Goal: Transaction & Acquisition: Download file/media

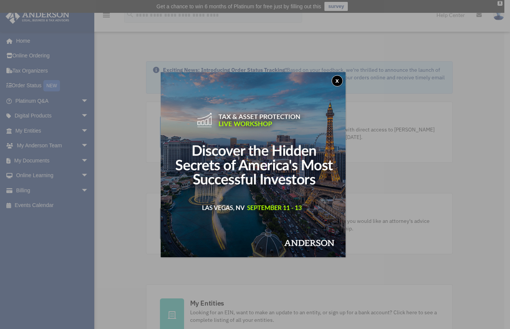
click at [65, 131] on div "x" at bounding box center [255, 164] width 510 height 329
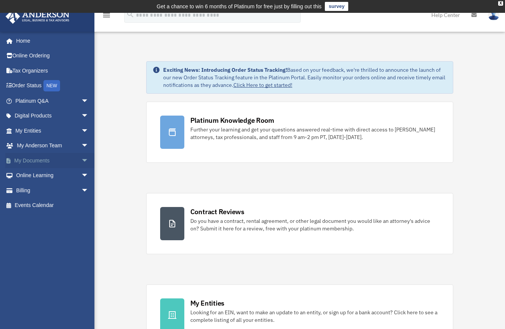
click at [67, 160] on link "My Documents arrow_drop_down" at bounding box center [52, 160] width 95 height 15
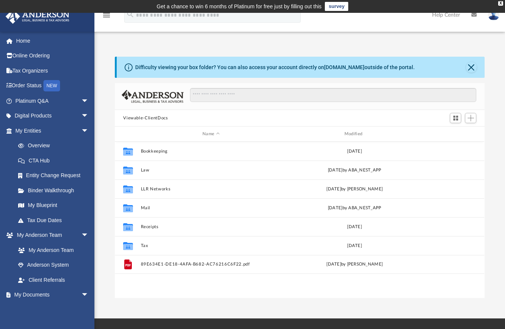
scroll to position [166, 364]
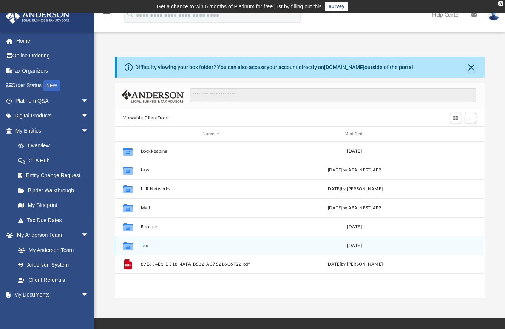
click at [143, 244] on button "Tax" at bounding box center [211, 245] width 140 height 5
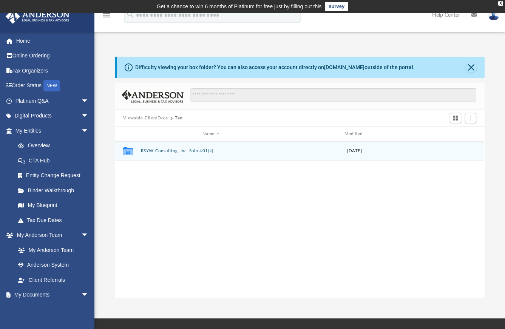
click at [167, 151] on button "RSYW Consulting, Inc. Solo 401(k)" at bounding box center [211, 150] width 140 height 5
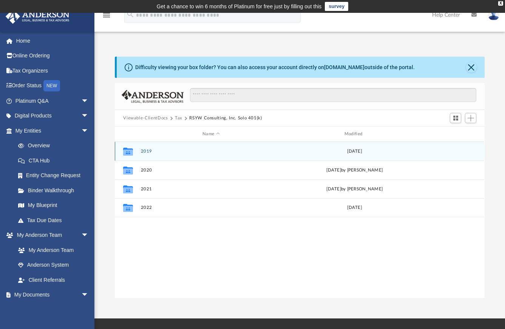
click at [205, 152] on button "2019" at bounding box center [211, 151] width 140 height 5
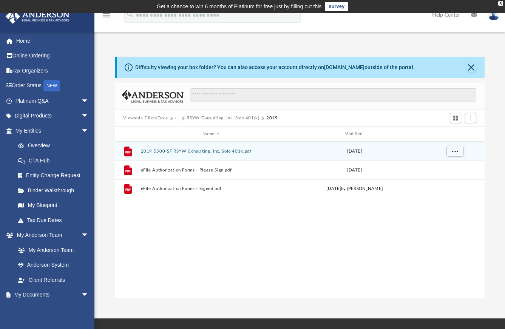
click at [233, 149] on button "2019 5500-SF RSYW Consulting, Inc. Solo 401k.pdf" at bounding box center [211, 151] width 140 height 5
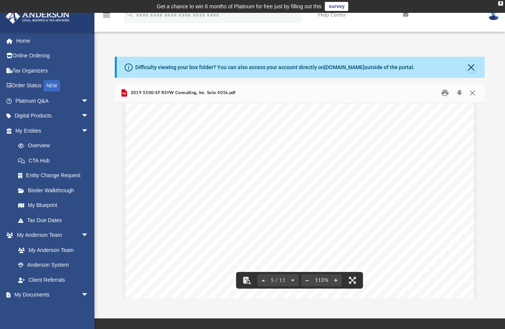
scroll to position [1827, 0]
click at [461, 93] on button "Download" at bounding box center [459, 93] width 14 height 12
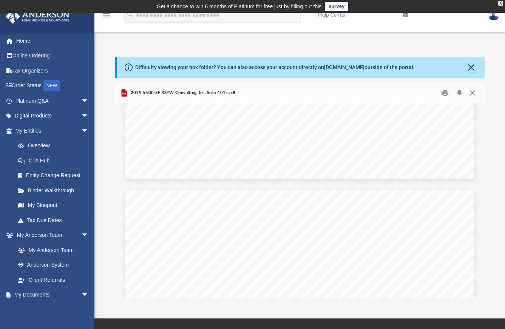
scroll to position [0, 0]
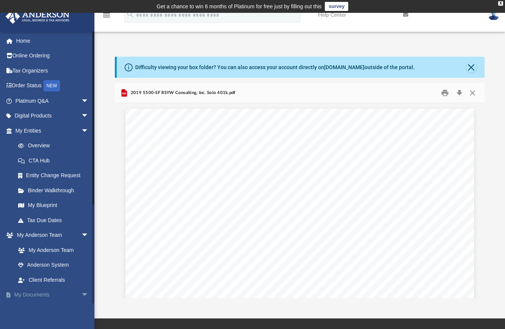
click at [81, 295] on span "arrow_drop_down" at bounding box center [88, 294] width 15 height 15
click at [81, 295] on span "arrow_drop_up" at bounding box center [88, 294] width 15 height 15
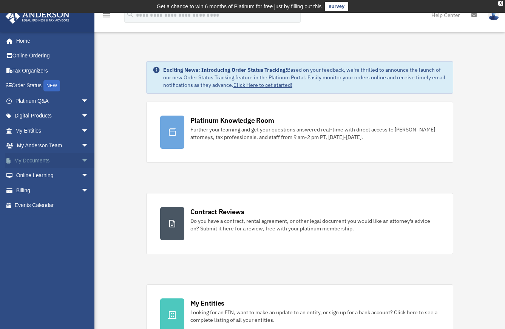
click at [81, 160] on span "arrow_drop_down" at bounding box center [88, 160] width 15 height 15
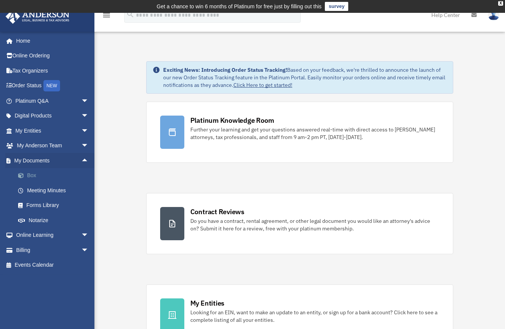
click at [34, 174] on link "Box" at bounding box center [55, 175] width 89 height 15
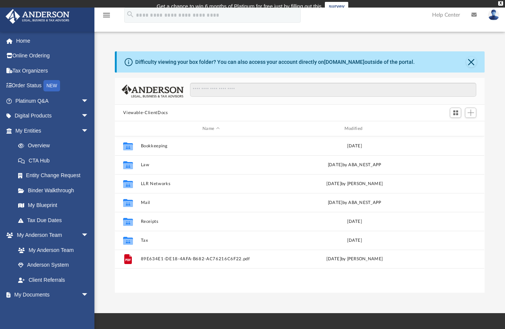
scroll to position [166, 364]
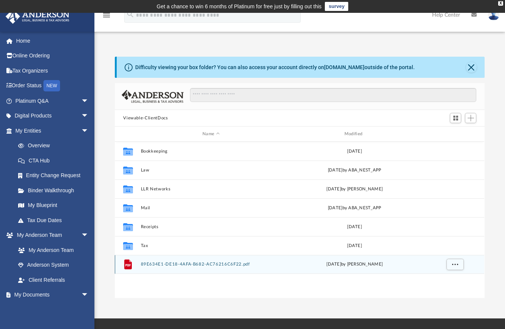
click at [185, 264] on button "89E634E1-DE18-4AFA-B682-AC76216C6F22.pdf" at bounding box center [211, 264] width 140 height 5
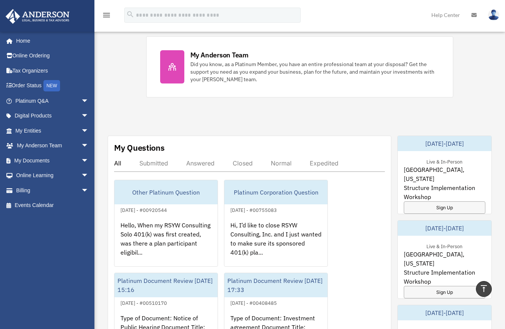
scroll to position [340, 0]
click at [81, 160] on span "arrow_drop_down" at bounding box center [88, 160] width 15 height 15
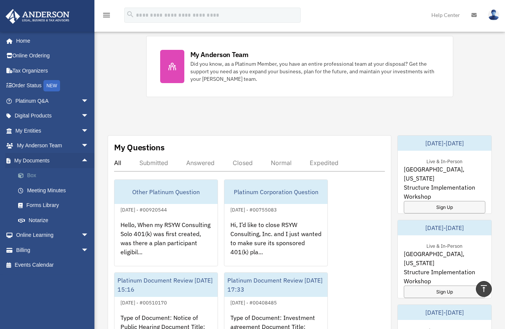
click at [33, 176] on link "Box" at bounding box center [55, 175] width 89 height 15
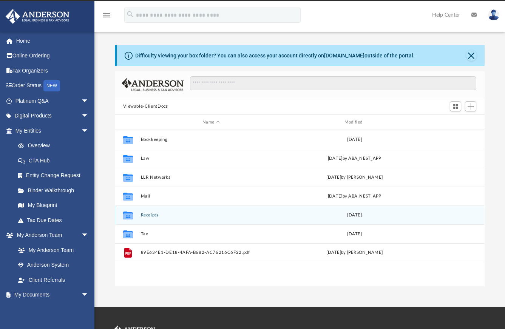
scroll to position [166, 364]
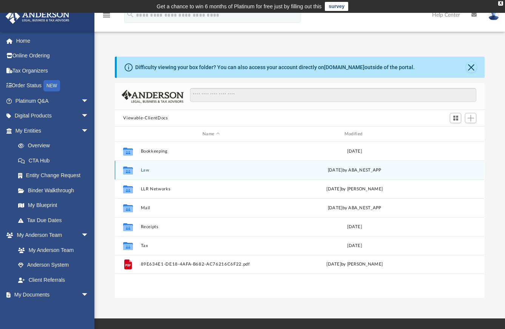
click at [145, 170] on button "Law" at bounding box center [211, 170] width 140 height 5
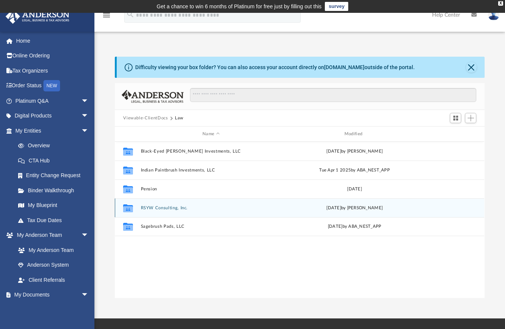
click at [159, 207] on button "RSYW Consulting, Inc." at bounding box center [211, 207] width 140 height 5
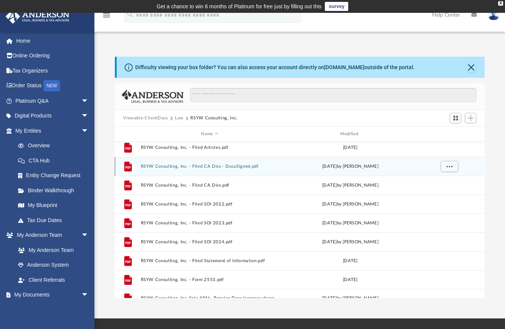
scroll to position [127, 0]
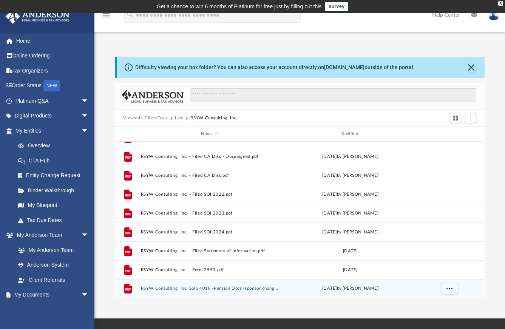
click at [206, 287] on button "RSYW Consulting, Inc. Solo 401k -Pension Docs (sponsor change) - DocuSigned.pdf" at bounding box center [209, 288] width 137 height 5
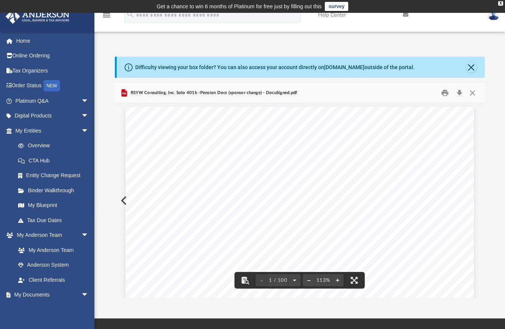
scroll to position [0, 0]
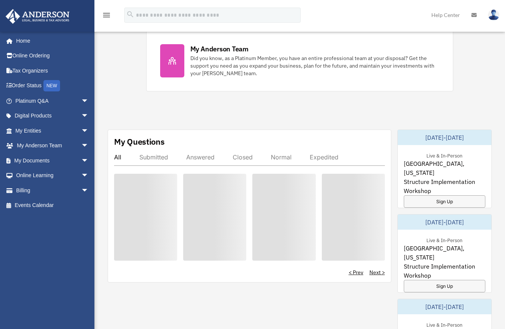
scroll to position [340, 0]
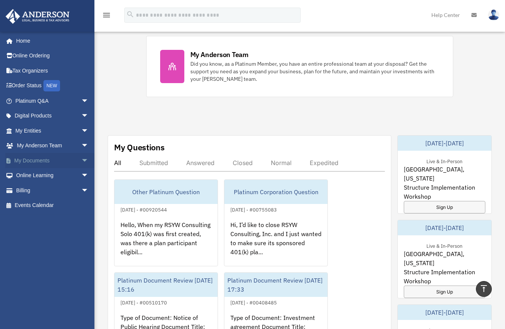
click at [81, 159] on span "arrow_drop_down" at bounding box center [88, 160] width 15 height 15
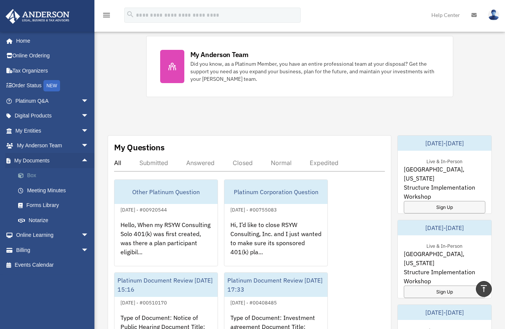
click at [34, 174] on link "Box" at bounding box center [55, 175] width 89 height 15
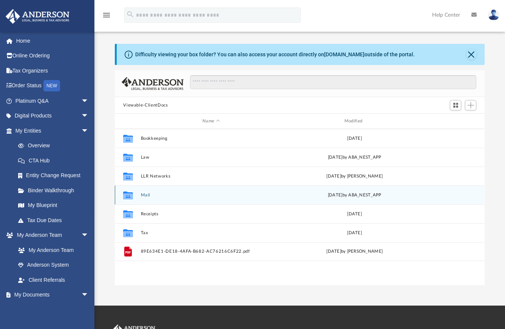
scroll to position [166, 364]
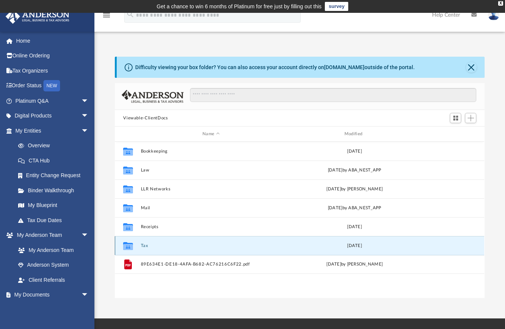
click at [144, 246] on button "Tax" at bounding box center [211, 245] width 140 height 5
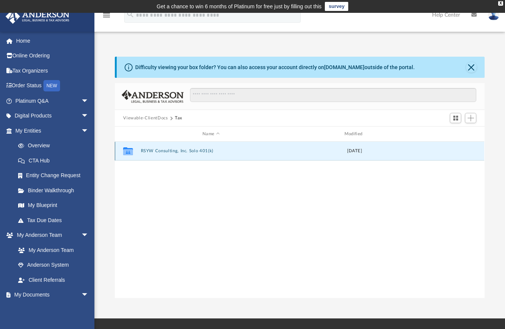
click at [174, 149] on button "RSYW Consulting, Inc. Solo 401(k)" at bounding box center [211, 150] width 140 height 5
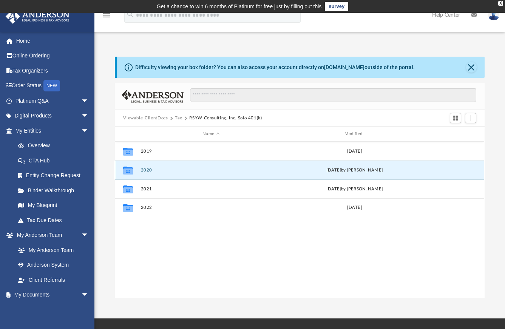
click at [148, 170] on button "2020" at bounding box center [211, 170] width 140 height 5
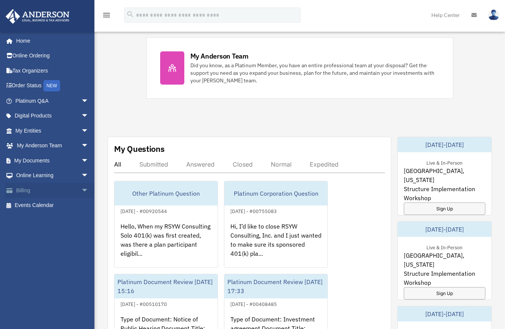
scroll to position [340, 0]
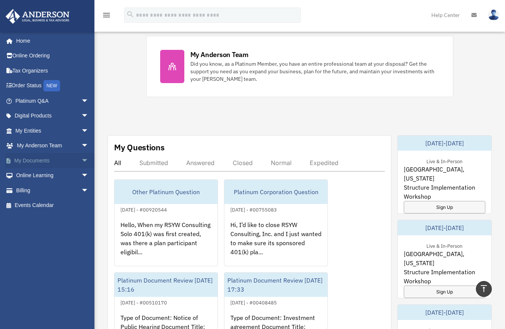
click at [81, 160] on span "arrow_drop_down" at bounding box center [88, 160] width 15 height 15
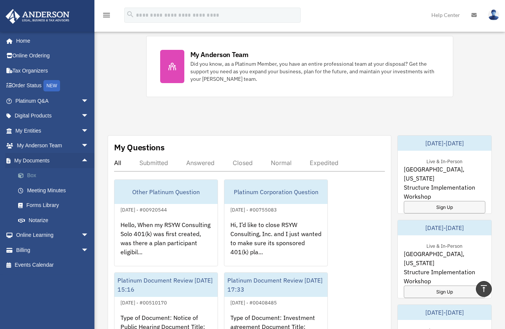
click at [35, 173] on link "Box" at bounding box center [55, 175] width 89 height 15
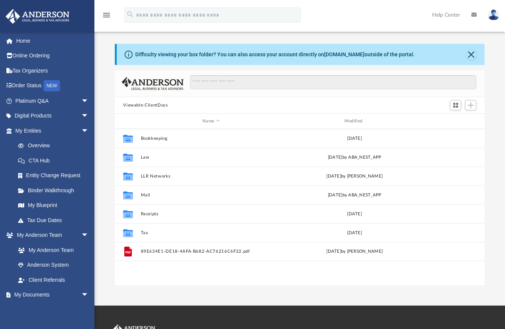
scroll to position [166, 364]
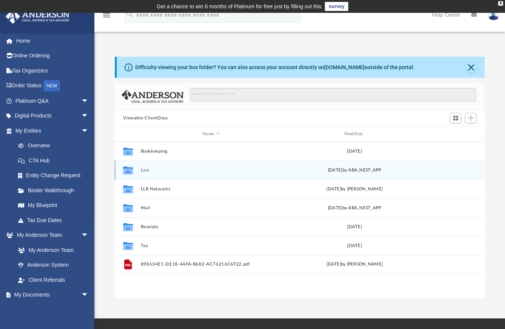
click at [144, 171] on button "Law" at bounding box center [211, 170] width 140 height 5
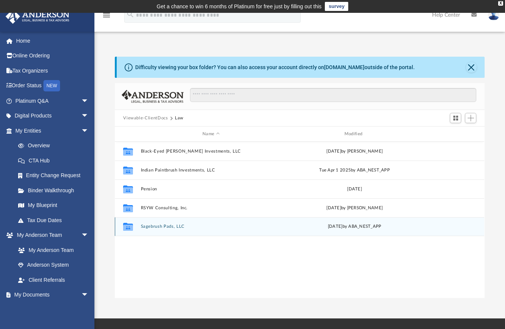
click at [174, 223] on div "Collaborated Folder Sagebrush Pads, LLC Tue Jul 8 2025 by ABA_NEST_APP" at bounding box center [299, 226] width 369 height 19
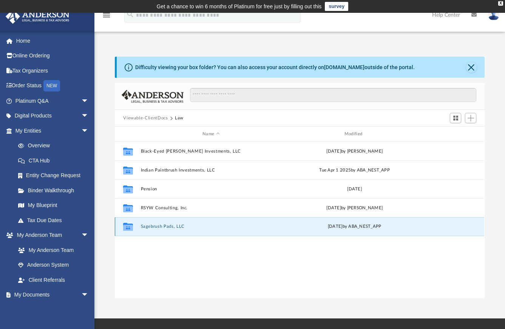
click at [176, 226] on button "Sagebrush Pads, LLC" at bounding box center [211, 226] width 140 height 5
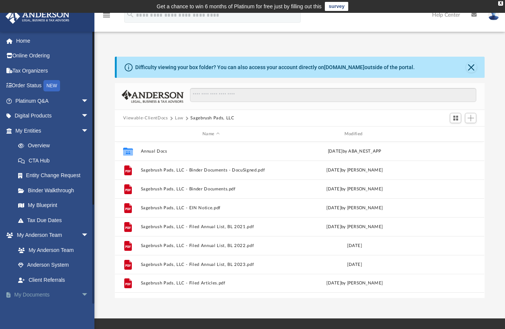
click at [45, 294] on link "My Documents arrow_drop_down" at bounding box center [52, 294] width 95 height 15
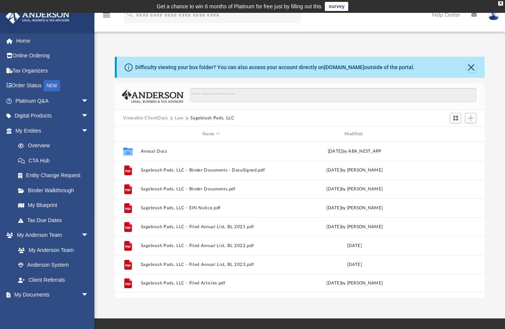
click at [106, 15] on icon "menu" at bounding box center [106, 15] width 9 height 9
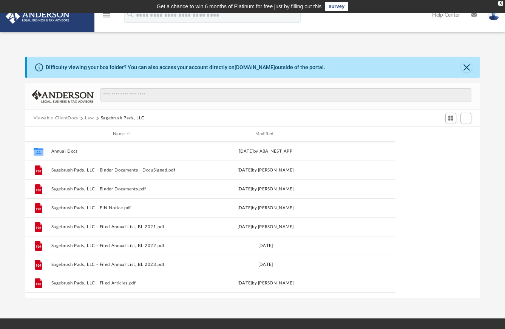
scroll to position [166, 449]
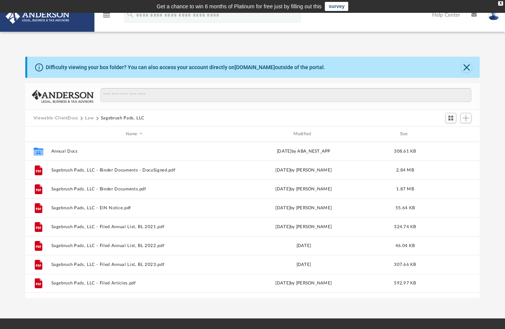
click at [106, 15] on icon "menu" at bounding box center [106, 15] width 9 height 9
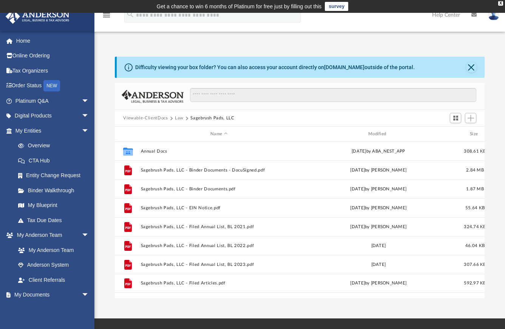
scroll to position [166, 364]
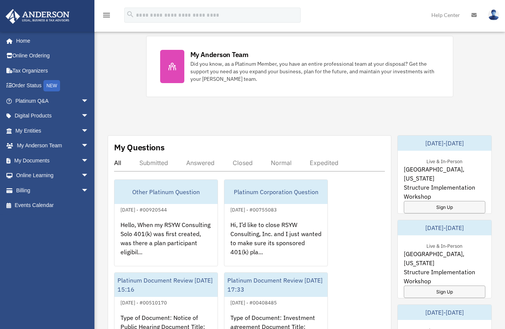
scroll to position [340, 0]
click at [42, 161] on link "My Documents arrow_drop_down" at bounding box center [52, 160] width 95 height 15
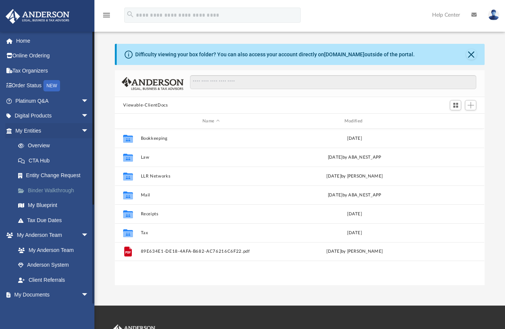
scroll to position [166, 364]
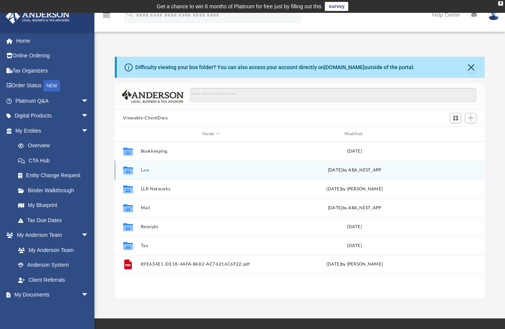
click at [145, 172] on button "Law" at bounding box center [211, 170] width 140 height 5
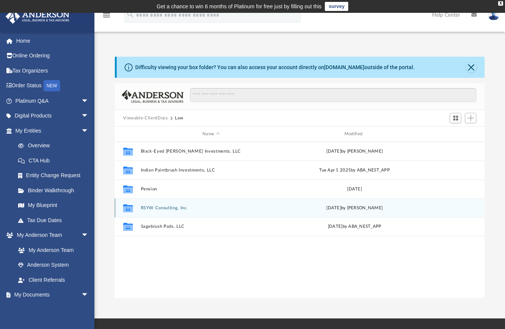
click at [160, 208] on button "RSYW Consulting, Inc." at bounding box center [211, 207] width 140 height 5
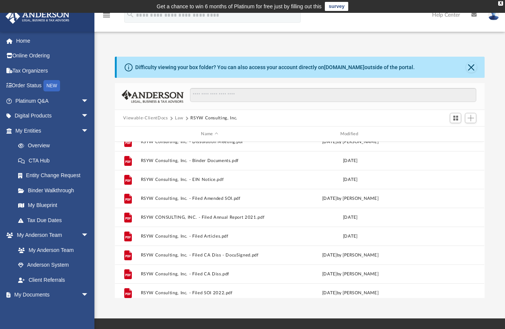
scroll to position [0, 0]
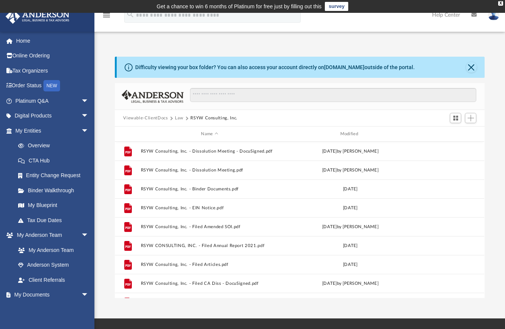
click at [179, 117] on button "Law" at bounding box center [179, 118] width 9 height 7
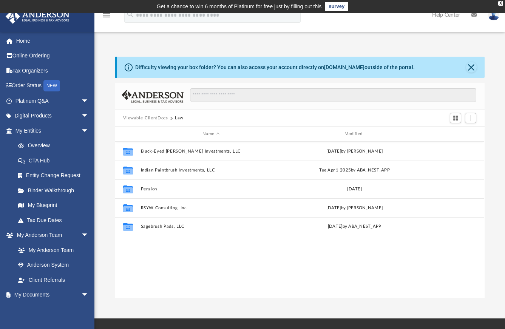
click at [156, 119] on button "Viewable-ClientDocs" at bounding box center [145, 118] width 45 height 7
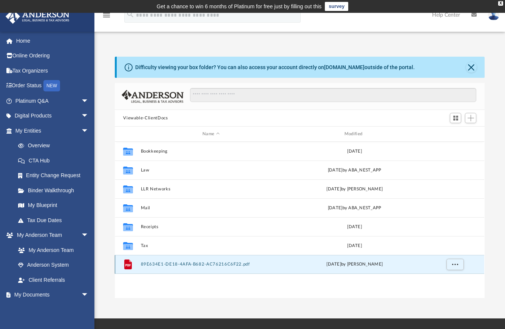
click at [186, 263] on button "89E634E1-DE18-4AFA-B682-AC76216C6F22.pdf" at bounding box center [211, 264] width 140 height 5
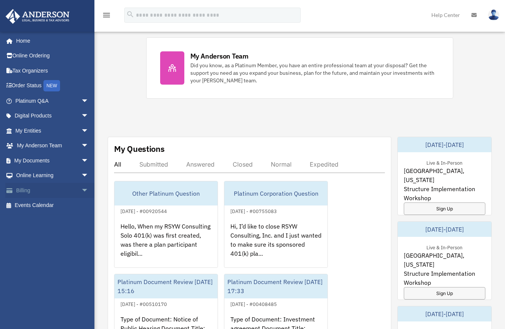
scroll to position [340, 0]
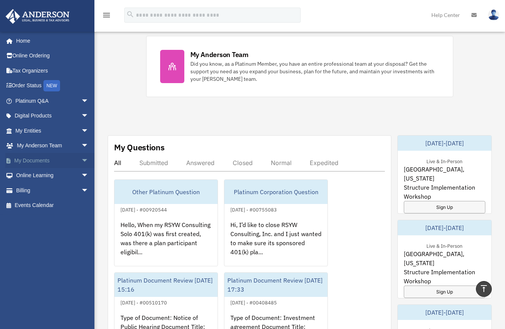
click at [43, 162] on link "My Documents arrow_drop_down" at bounding box center [52, 160] width 95 height 15
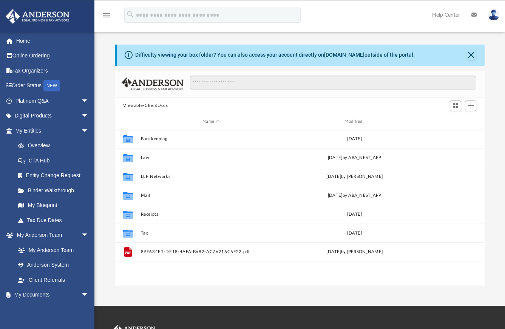
scroll to position [166, 364]
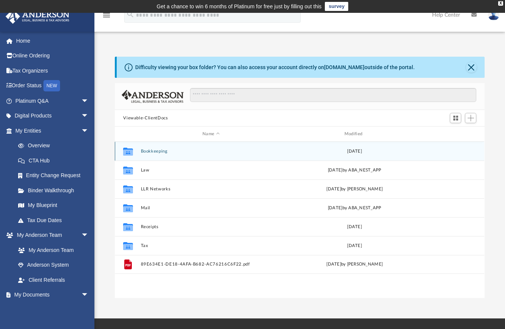
click at [155, 153] on button "Bookkeeping" at bounding box center [211, 151] width 140 height 5
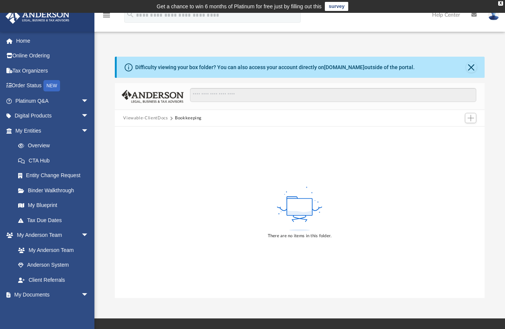
click at [155, 117] on button "Viewable-ClientDocs" at bounding box center [145, 118] width 45 height 7
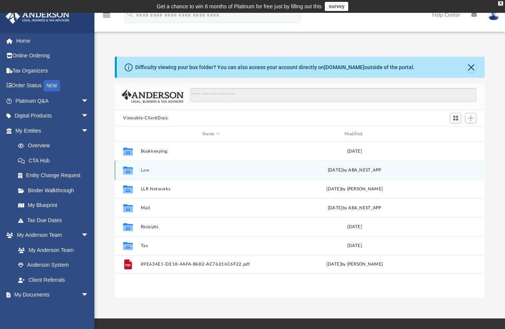
click at [145, 170] on button "Law" at bounding box center [211, 170] width 140 height 5
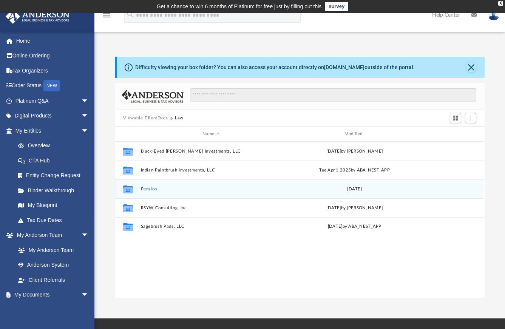
click at [150, 190] on button "Pension" at bounding box center [211, 188] width 140 height 5
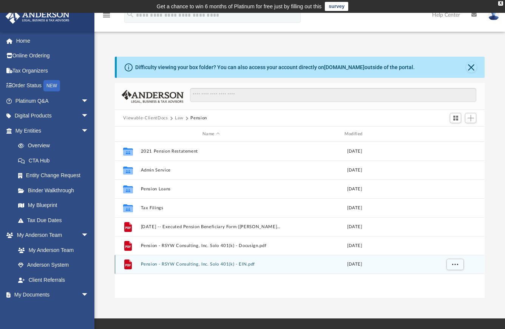
click at [208, 265] on button "Pension - RSYW Consulting, Inc. Solo 401(k) - EIN.pdf" at bounding box center [211, 264] width 140 height 5
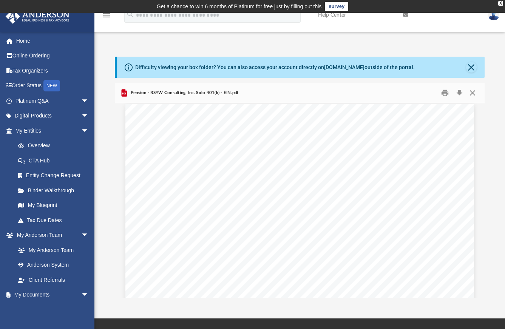
scroll to position [0, 0]
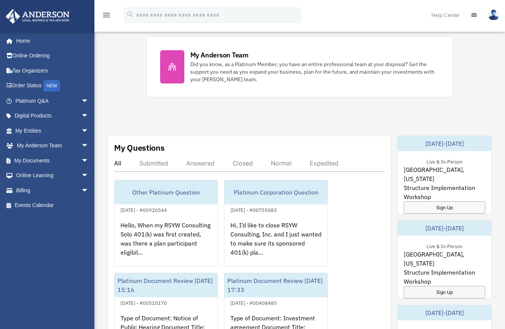
scroll to position [340, 0]
click at [81, 160] on span "arrow_drop_down" at bounding box center [88, 160] width 15 height 15
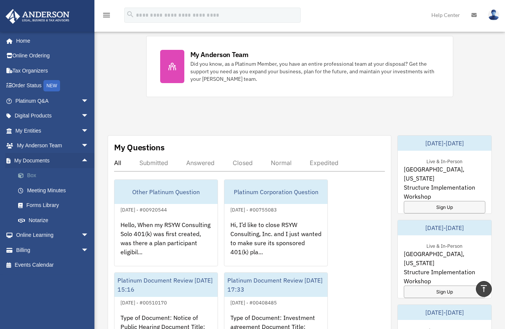
click at [37, 175] on link "Box" at bounding box center [55, 175] width 89 height 15
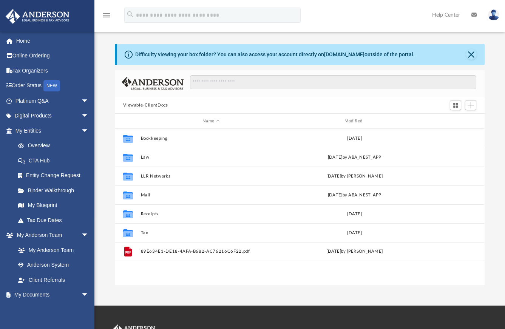
scroll to position [166, 364]
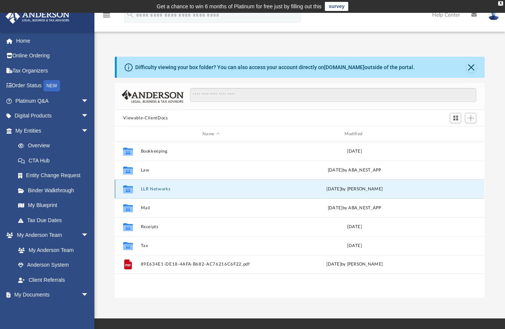
click at [148, 188] on button "LLR Networks" at bounding box center [211, 188] width 140 height 5
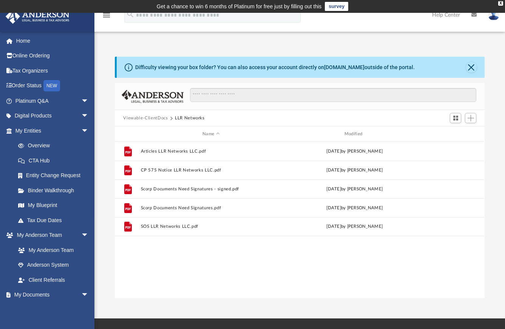
click at [159, 119] on button "Viewable-ClientDocs" at bounding box center [145, 118] width 45 height 7
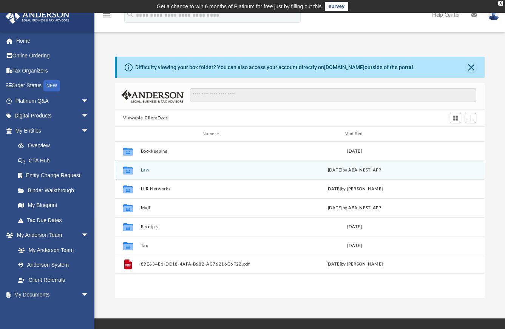
click at [145, 169] on button "Law" at bounding box center [211, 170] width 140 height 5
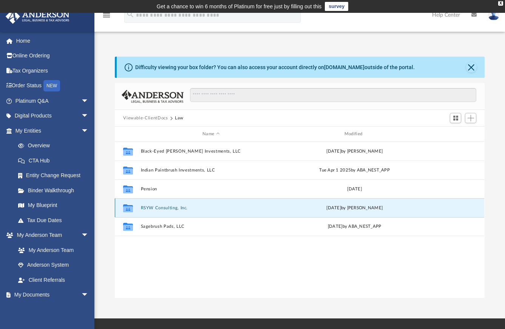
click at [153, 208] on button "RSYW Consulting, Inc." at bounding box center [211, 207] width 140 height 5
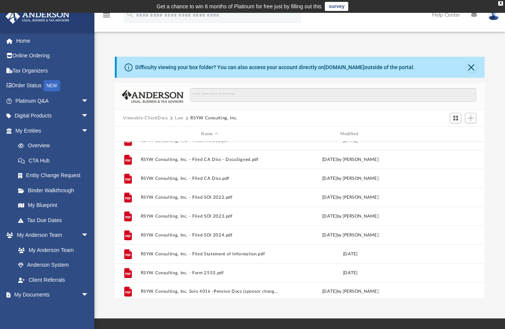
scroll to position [127, 0]
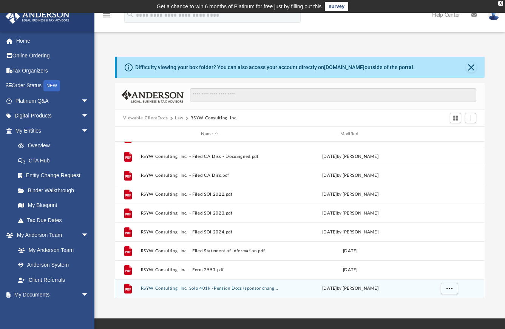
click at [204, 288] on button "RSYW Consulting, Inc. Solo 401k -Pension Docs (sponsor change) - DocuSigned.pdf" at bounding box center [209, 288] width 137 height 5
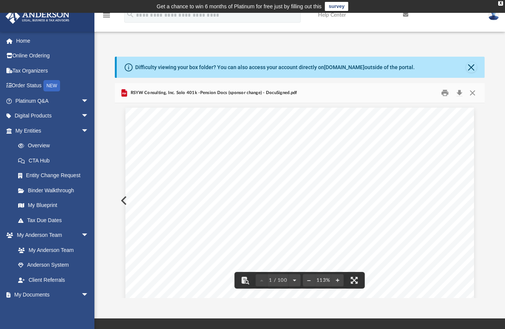
scroll to position [0, 0]
click at [459, 94] on button "Download" at bounding box center [459, 93] width 14 height 12
